Goal: Information Seeking & Learning: Learn about a topic

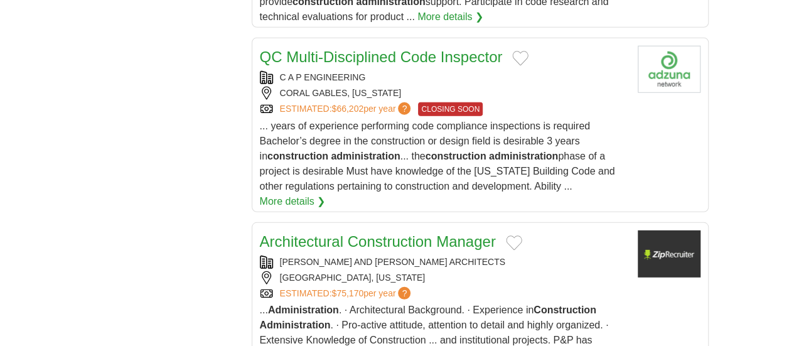
scroll to position [1714, 0]
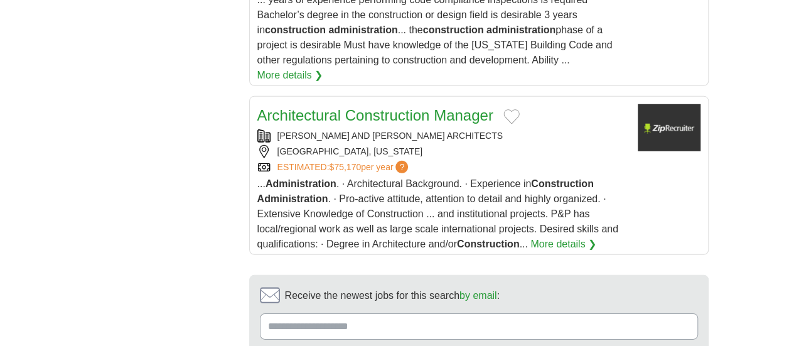
scroll to position [1793, 0]
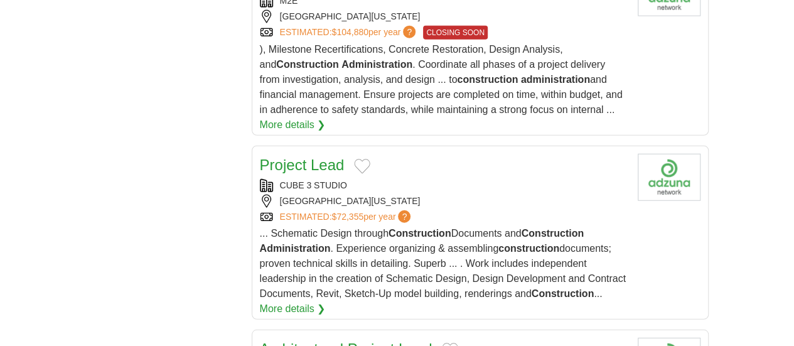
scroll to position [1582, 0]
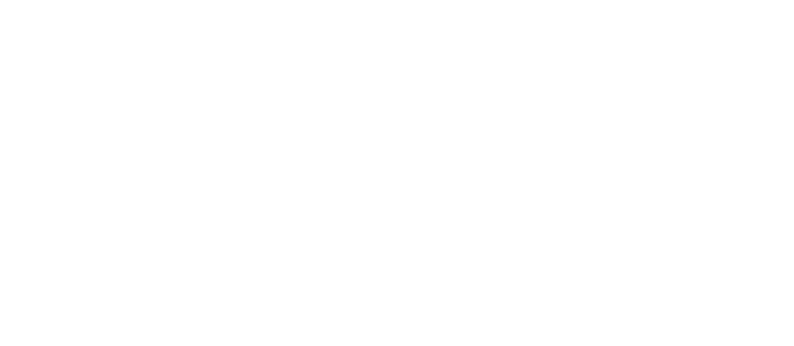
scroll to position [2374, 0]
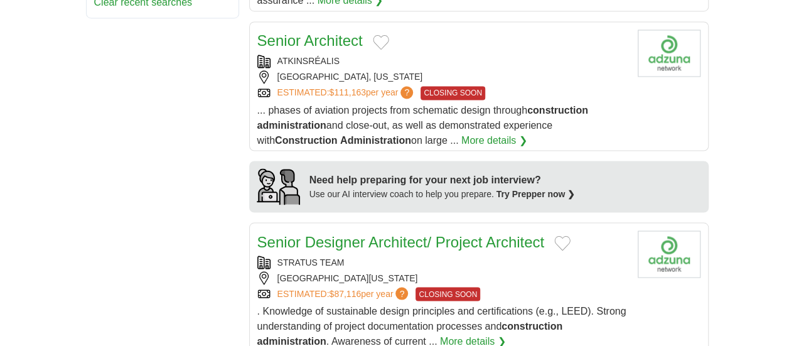
scroll to position [1073, 0]
